Goal: Navigation & Orientation: Go to known website

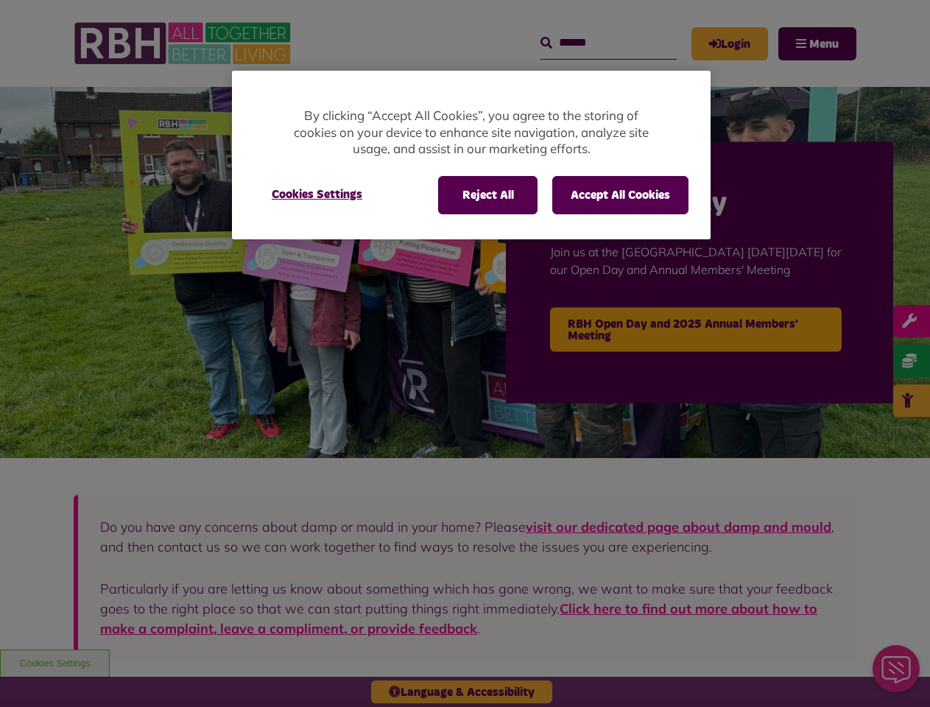
click at [465, 354] on div at bounding box center [465, 353] width 930 height 707
click at [487, 195] on button "Reject All" at bounding box center [487, 195] width 99 height 38
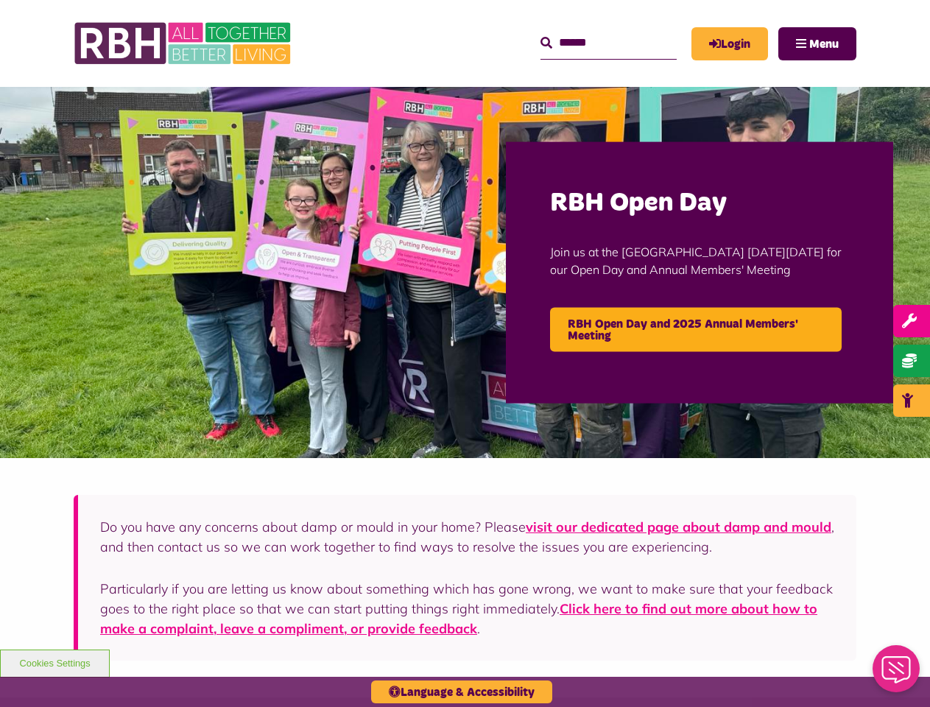
click at [620, 195] on button "Accept All Cookies" at bounding box center [620, 195] width 136 height 38
click at [317, 194] on img at bounding box center [465, 272] width 930 height 371
